Goal: Task Accomplishment & Management: Use online tool/utility

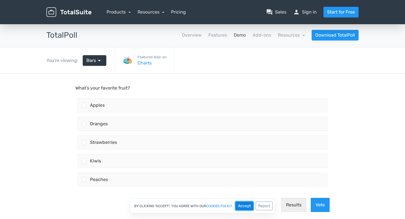
click at [248, 208] on button "Accept" at bounding box center [244, 205] width 18 height 9
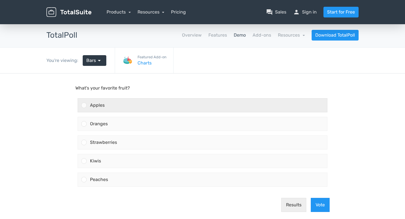
click at [82, 105] on div at bounding box center [83, 104] width 5 height 5
click at [84, 105] on input "Apples" at bounding box center [84, 105] width 0 height 0
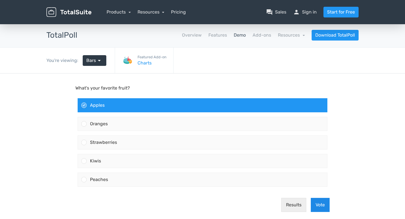
click at [323, 207] on button "Vote" at bounding box center [320, 205] width 19 height 14
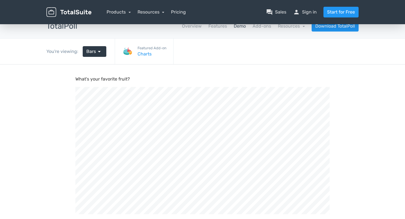
scroll to position [8, 0]
